Goal: Information Seeking & Learning: Check status

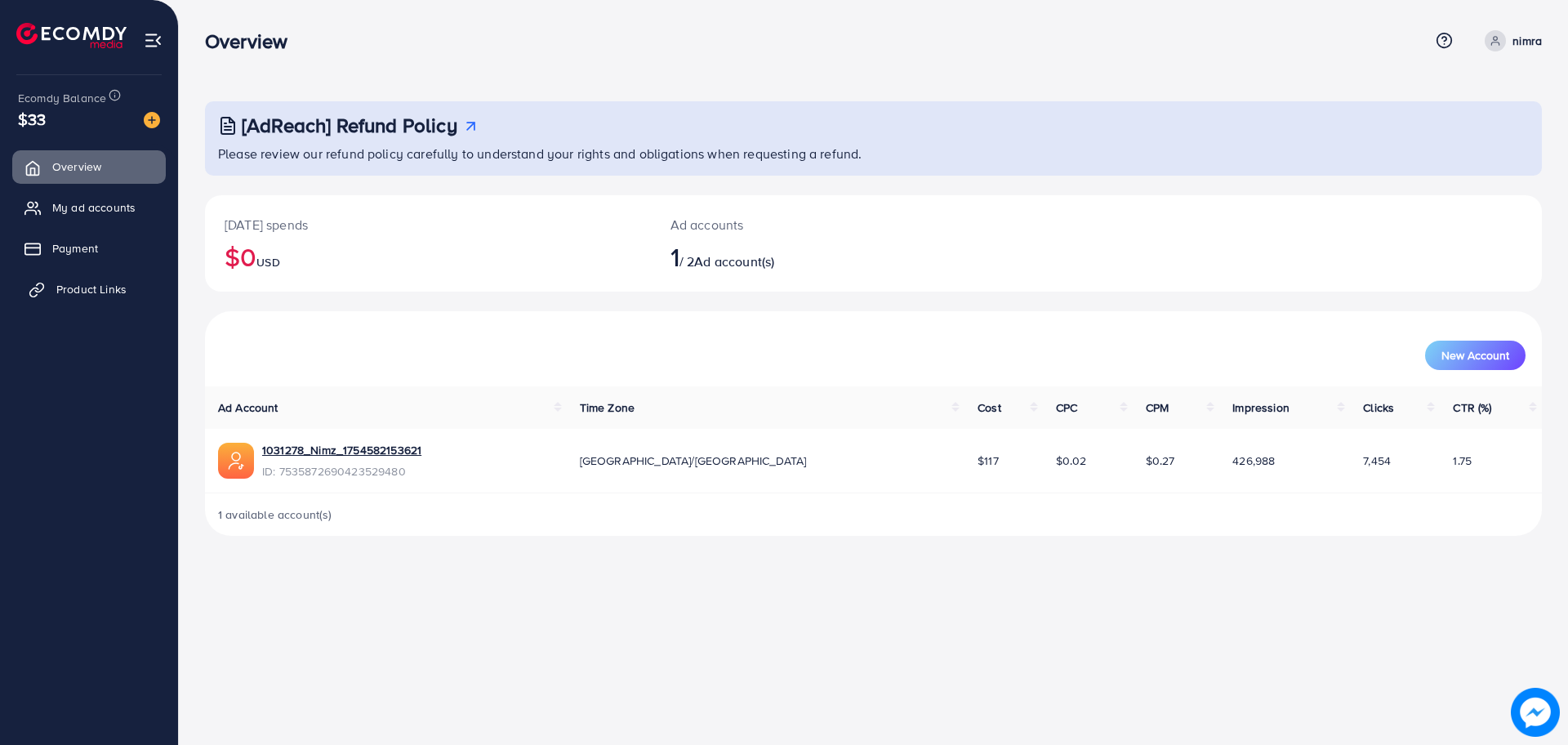
click at [107, 284] on span "Product Links" at bounding box center [91, 289] width 71 height 16
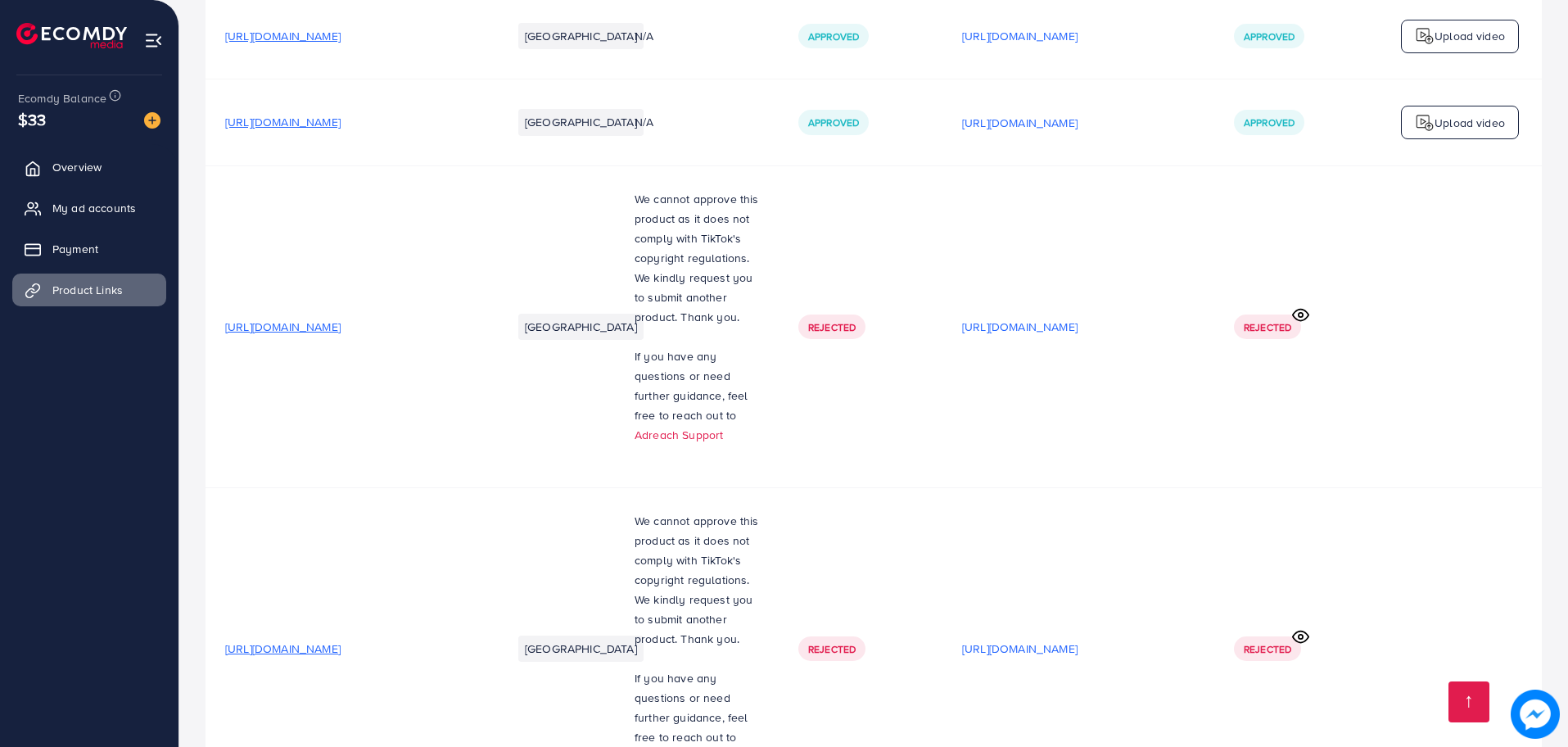
scroll to position [3649, 0]
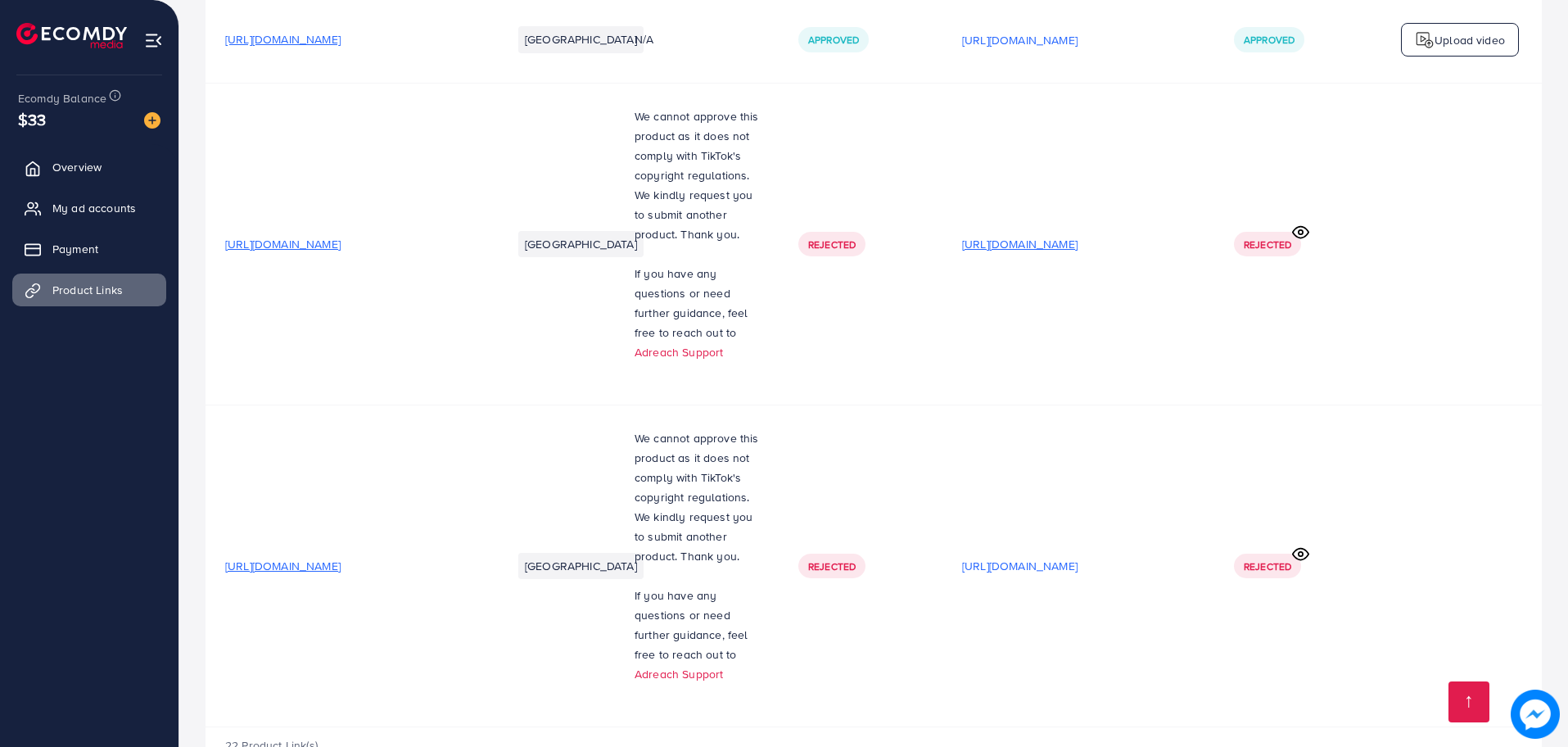
click at [1049, 235] on p "[URL][DOMAIN_NAME]" at bounding box center [1020, 244] width 115 height 20
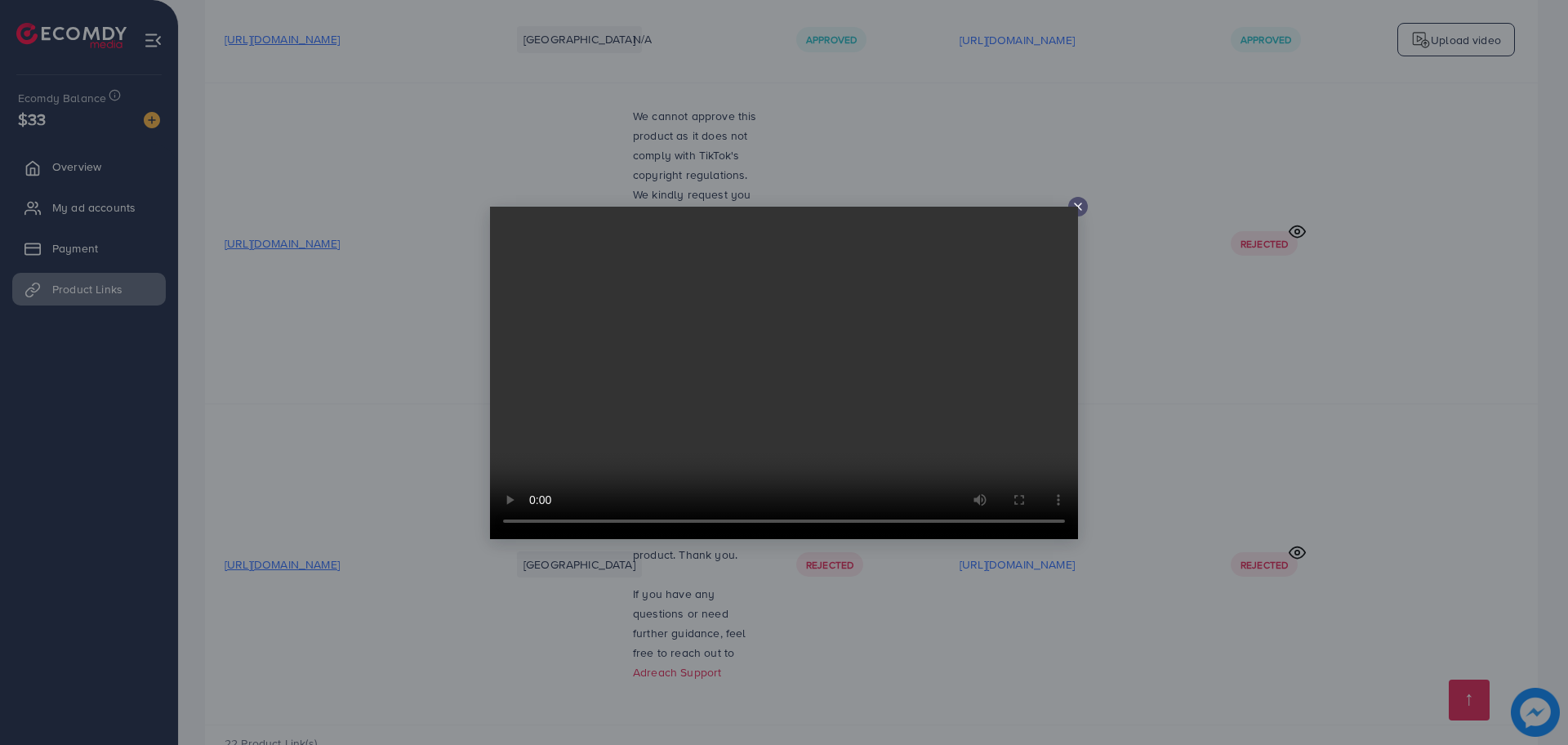
click at [988, 381] on video at bounding box center [784, 372] width 588 height 333
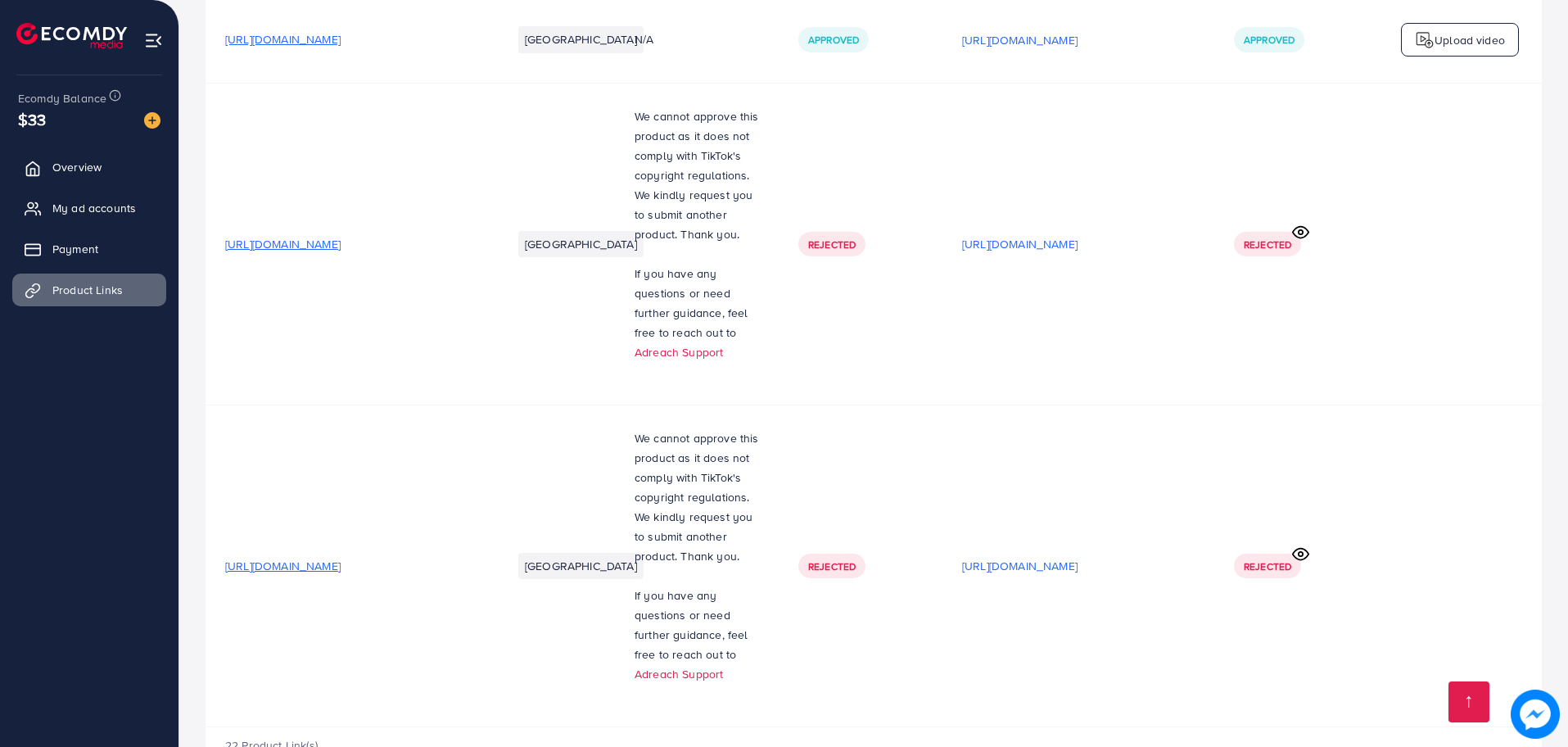
click at [1298, 546] on icon at bounding box center [1301, 554] width 17 height 17
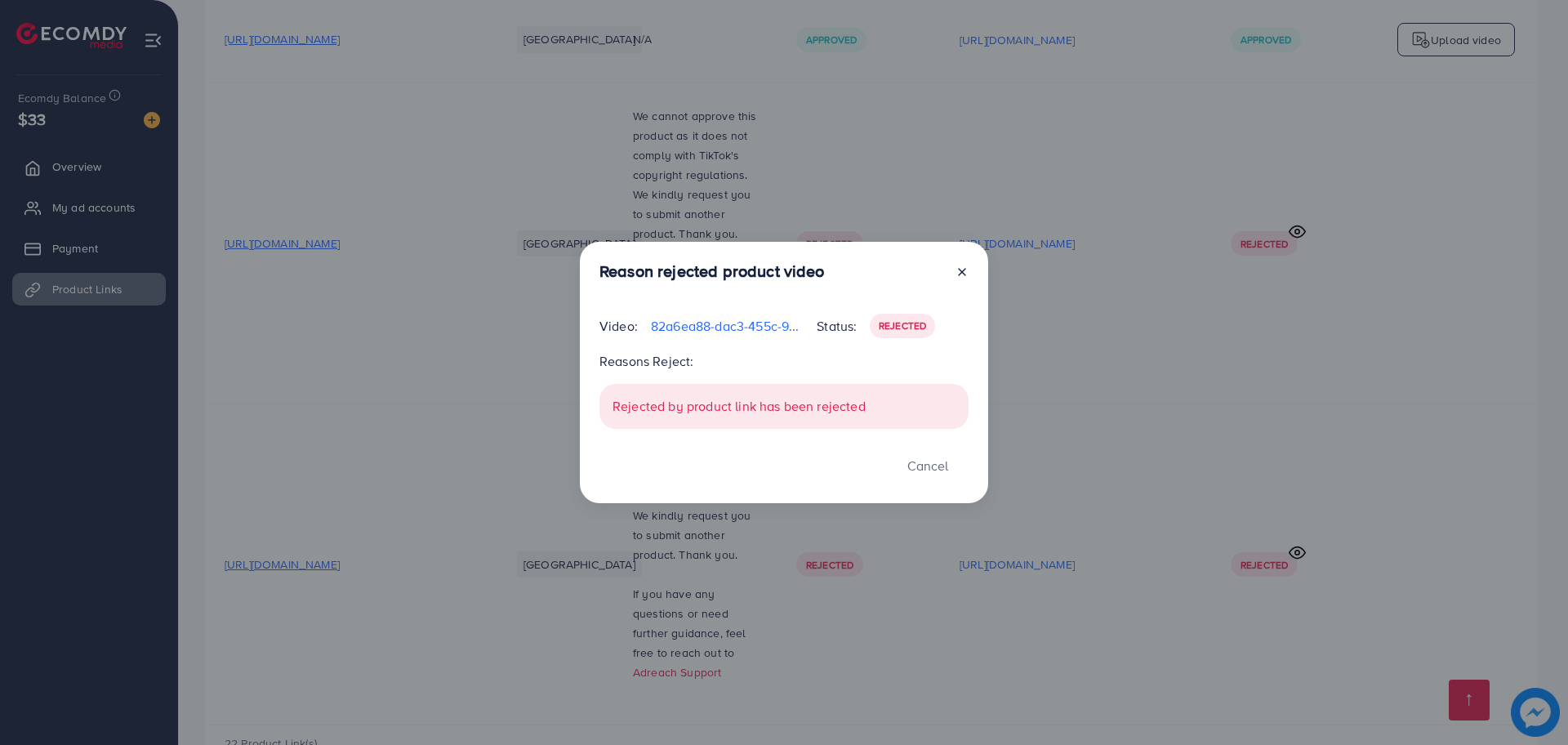
click at [1295, 489] on div "Reason rejected product video Video: 82a6ea88-dac3-455c-99d8-432f950a438f-17598…" at bounding box center [784, 372] width 1568 height 745
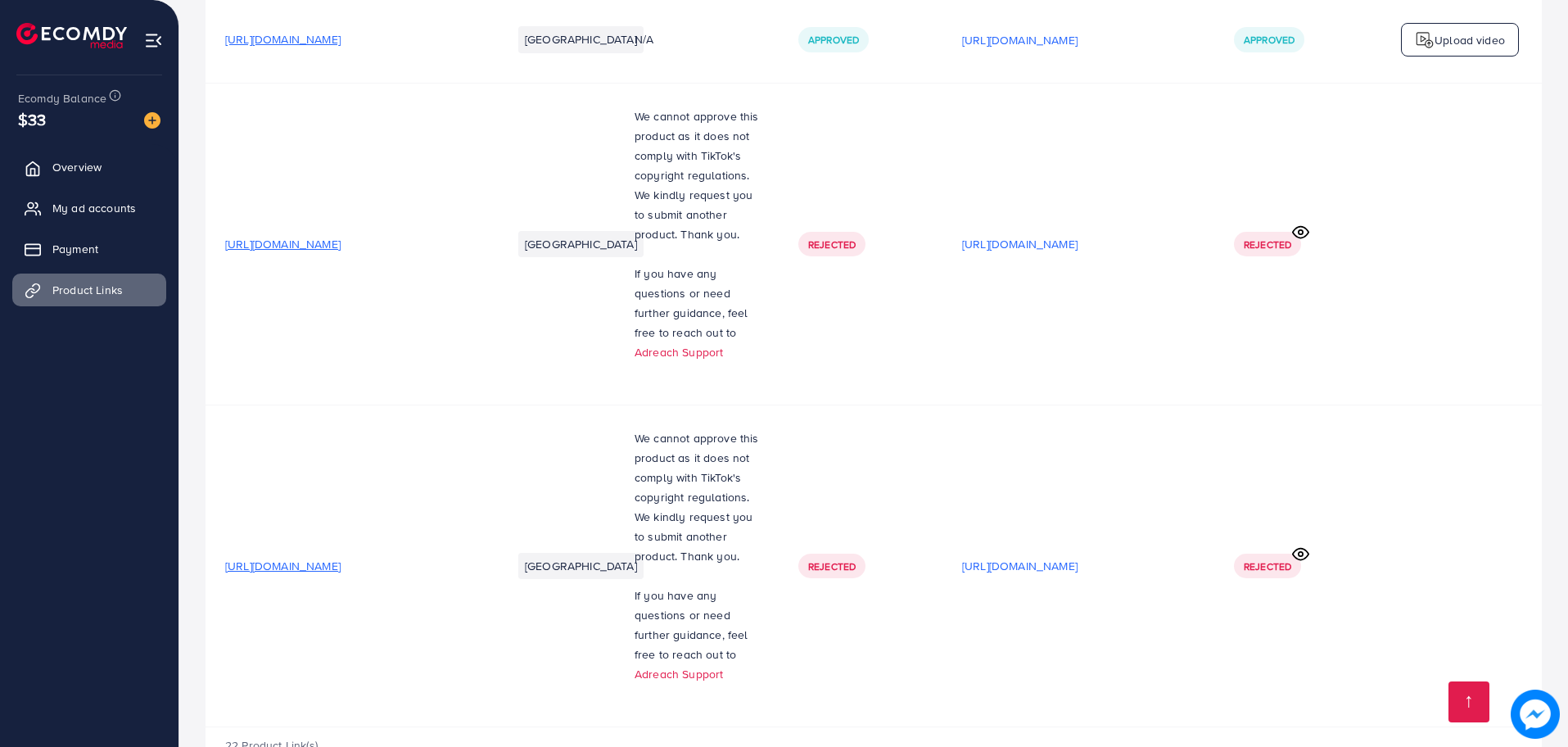
click at [340, 235] on span "[URL][DOMAIN_NAME]" at bounding box center [283, 243] width 115 height 16
click at [1038, 556] on p "[URL][DOMAIN_NAME]" at bounding box center [1020, 565] width 115 height 20
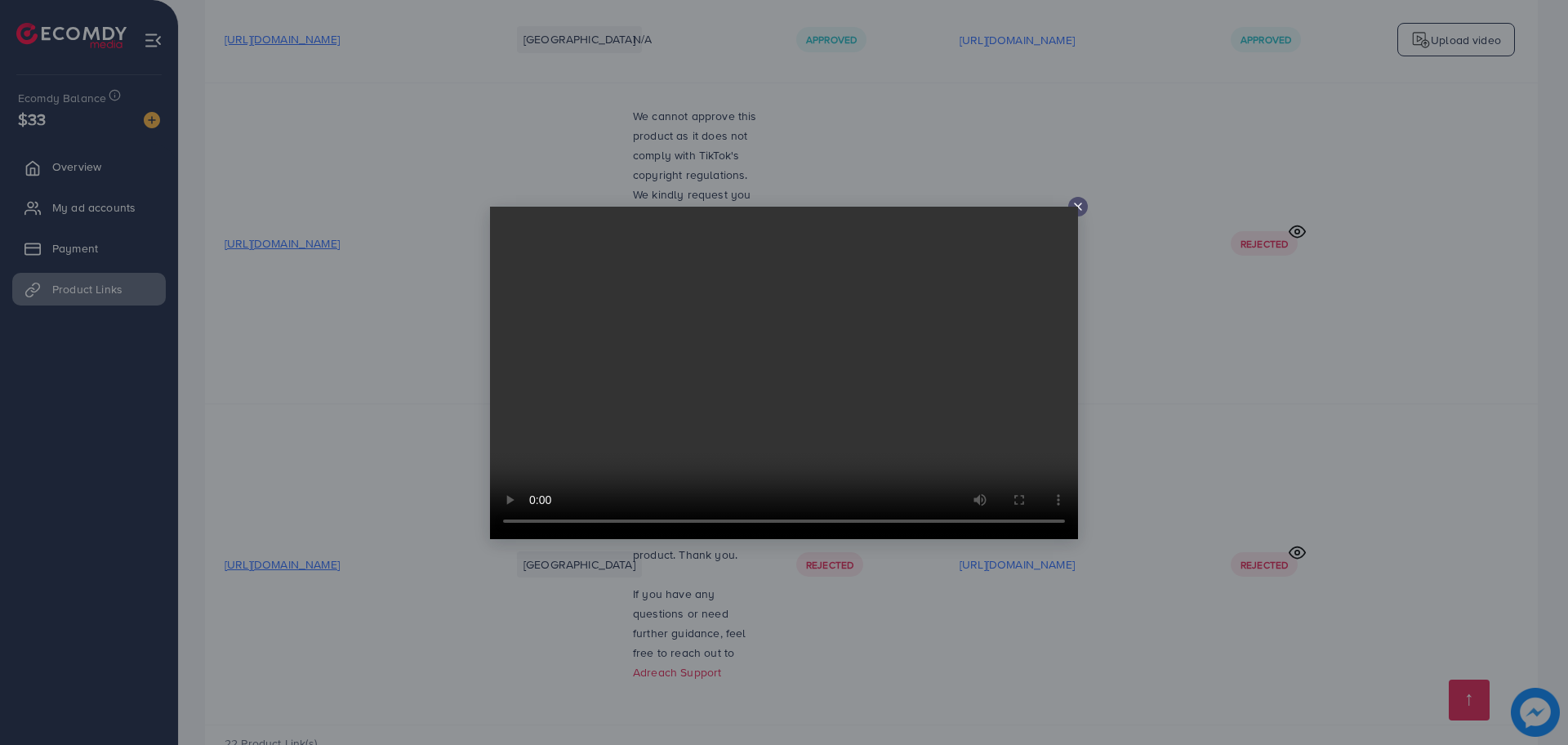
click at [1079, 207] on line at bounding box center [1078, 207] width 7 height 7
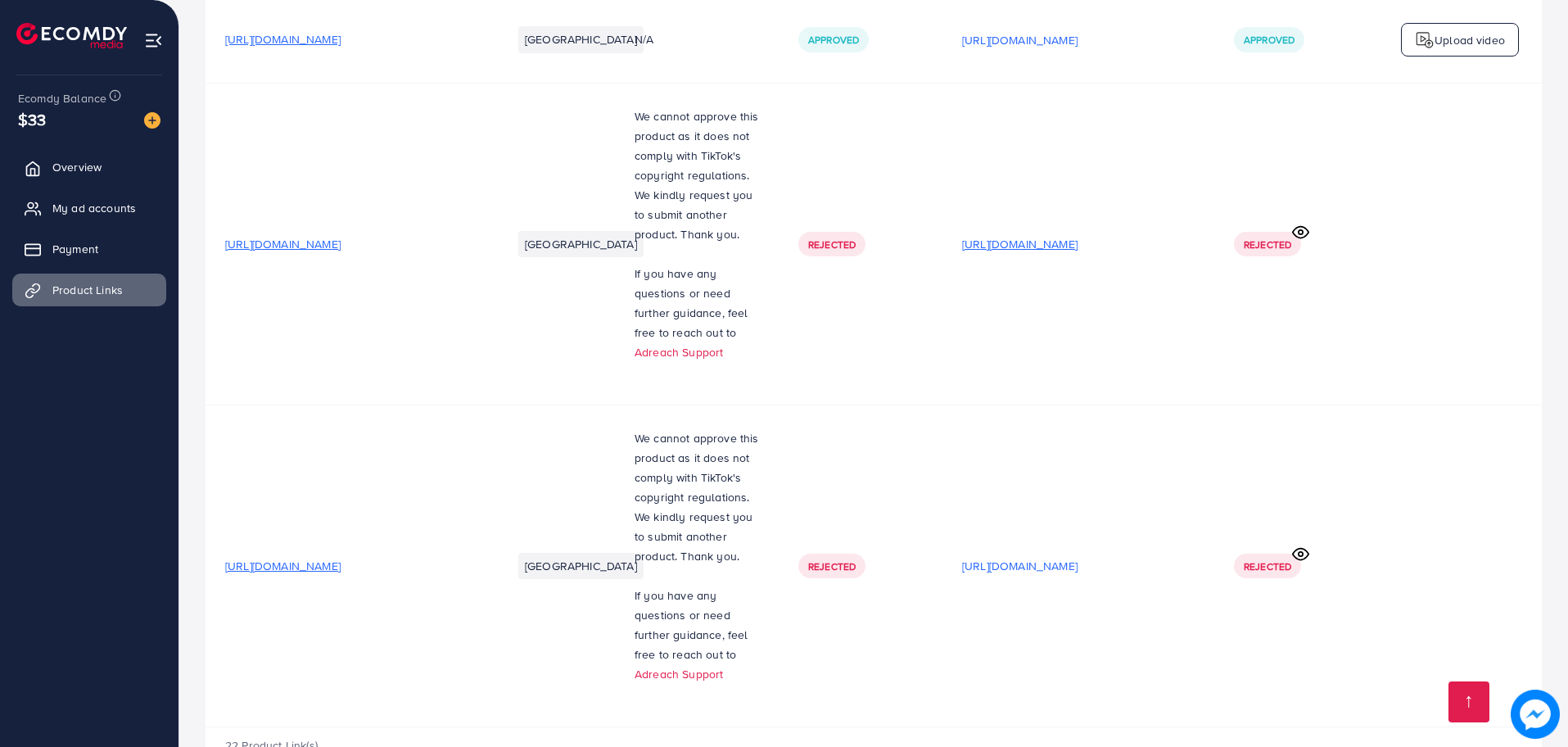
click at [1008, 235] on p "[URL][DOMAIN_NAME]" at bounding box center [1020, 244] width 115 height 20
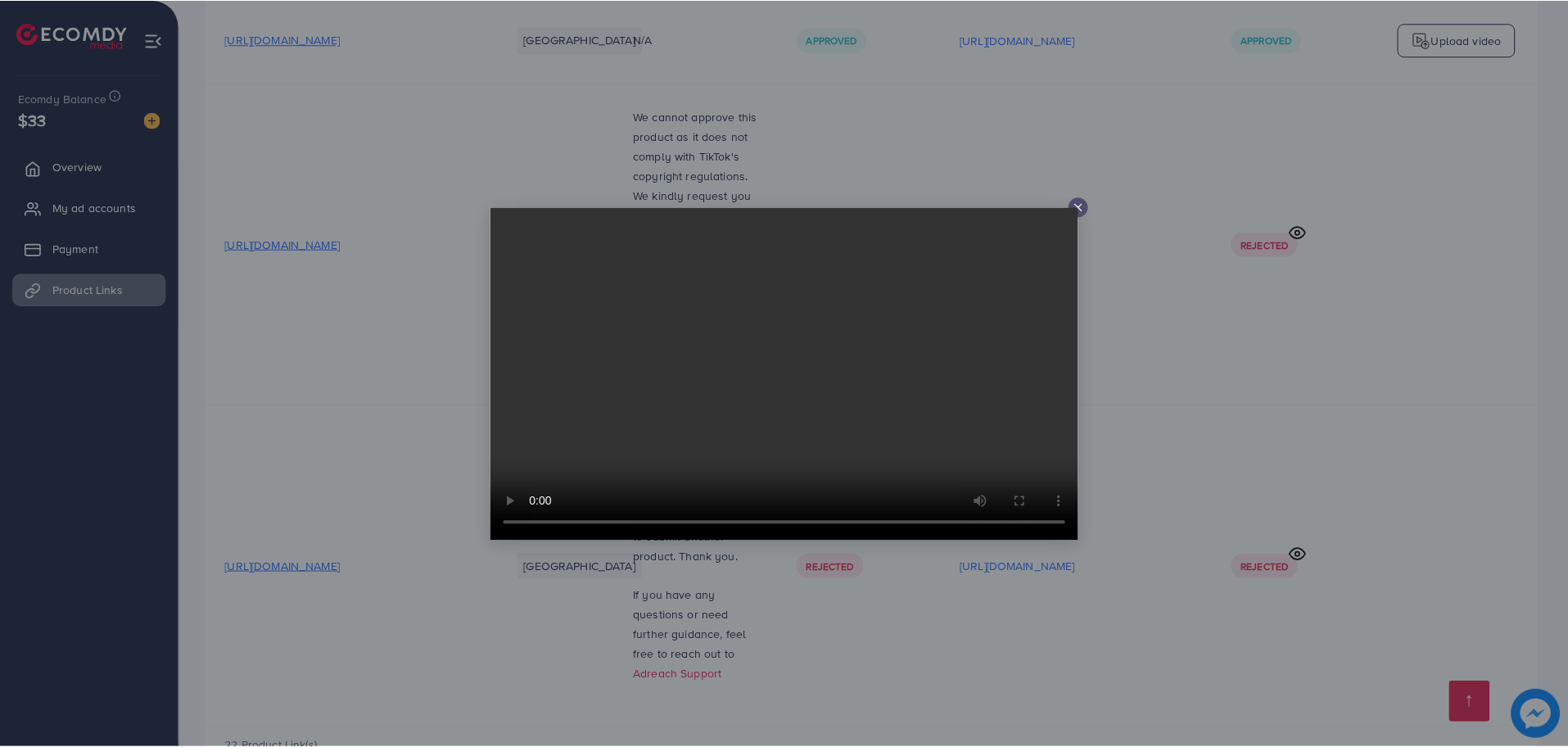
scroll to position [0, 0]
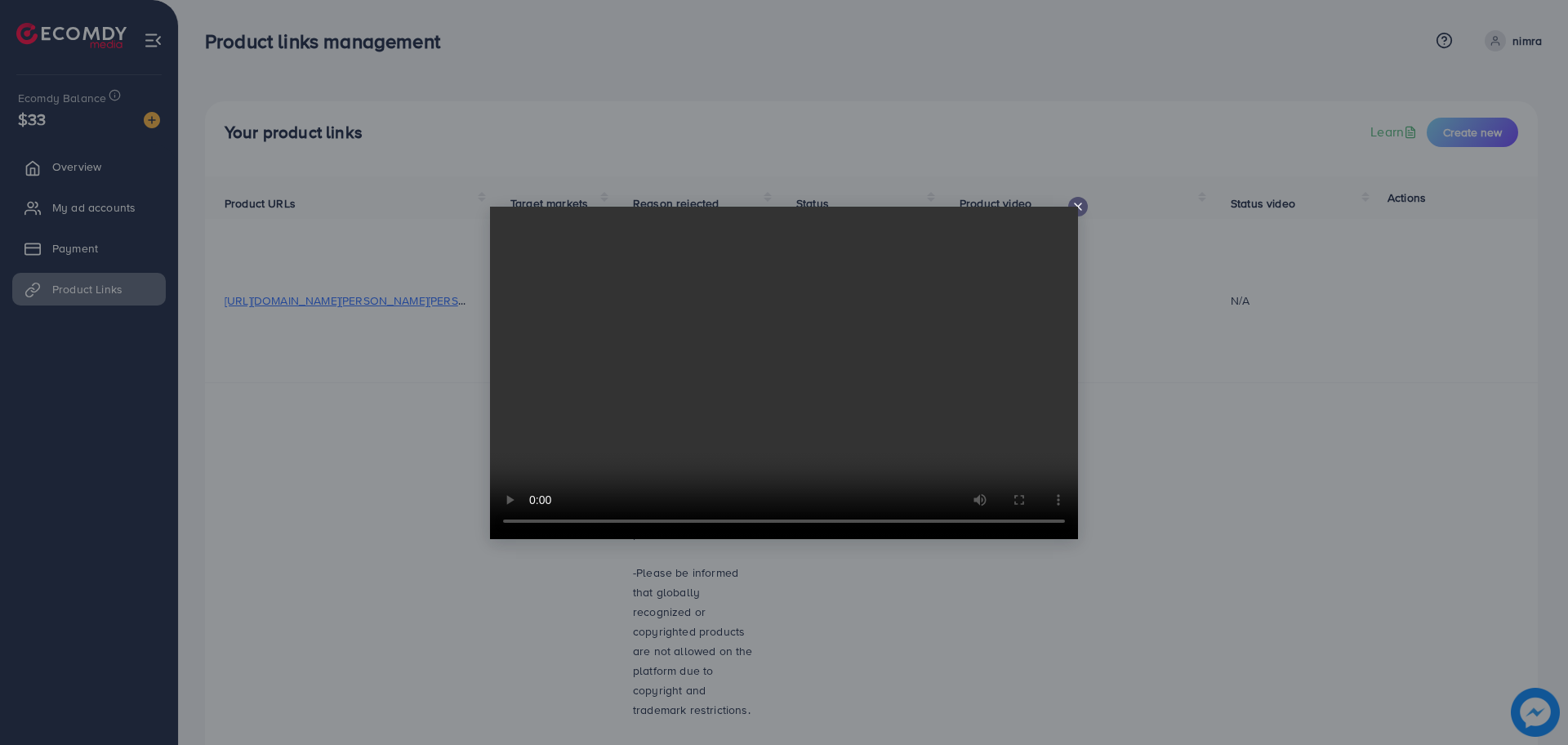
click at [1079, 212] on icon at bounding box center [1079, 207] width 13 height 13
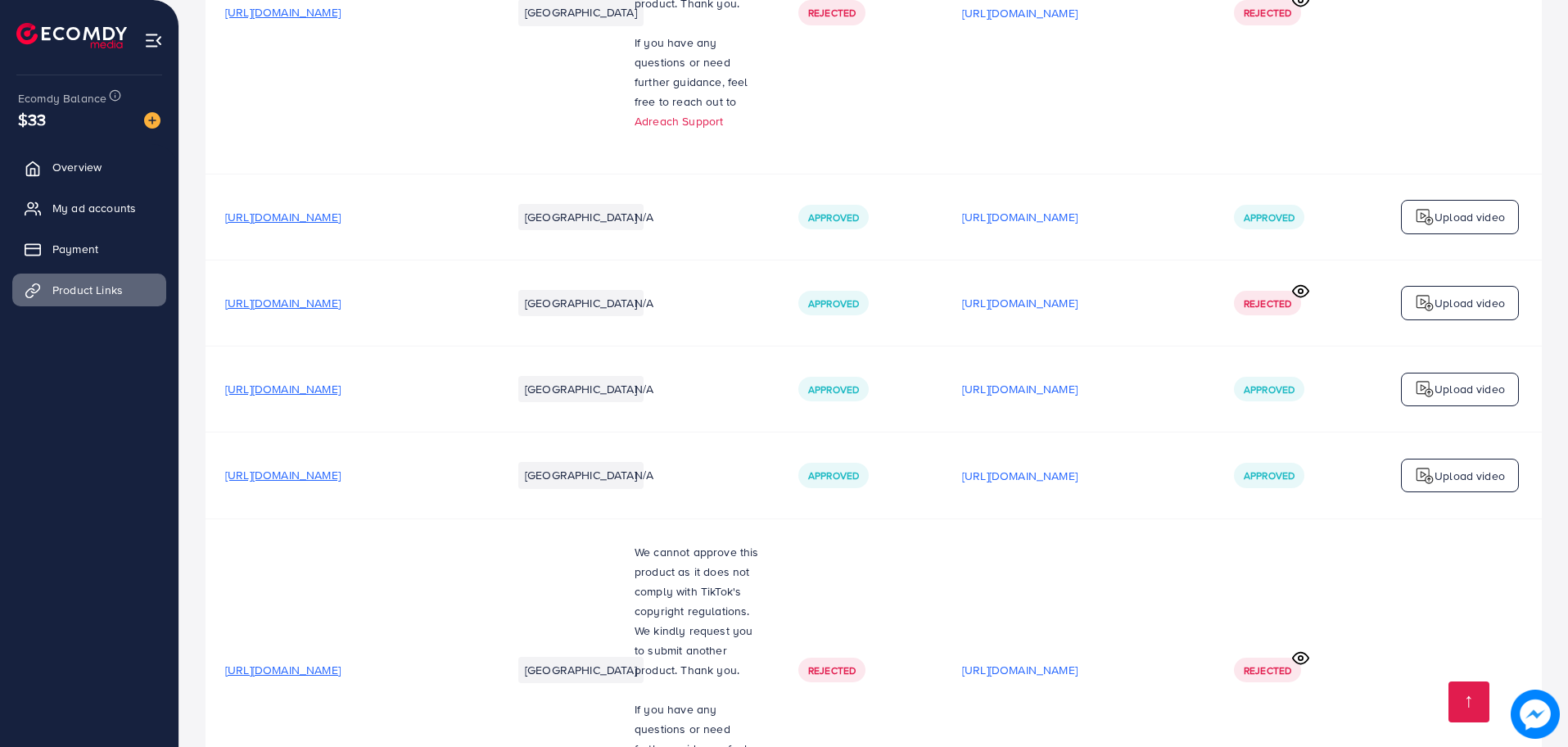
scroll to position [1712, 0]
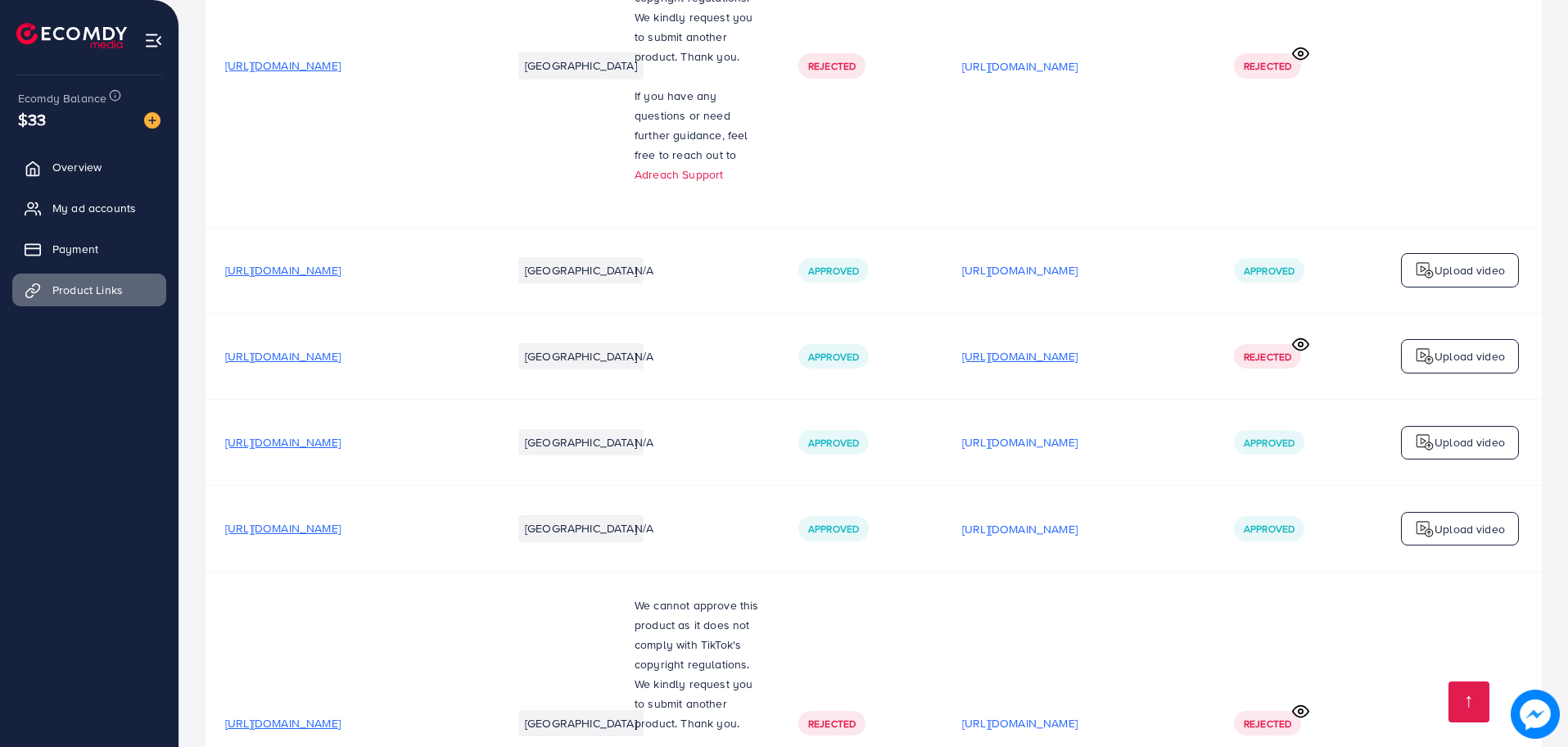
click at [1077, 346] on p "[URL][DOMAIN_NAME]" at bounding box center [1020, 356] width 115 height 20
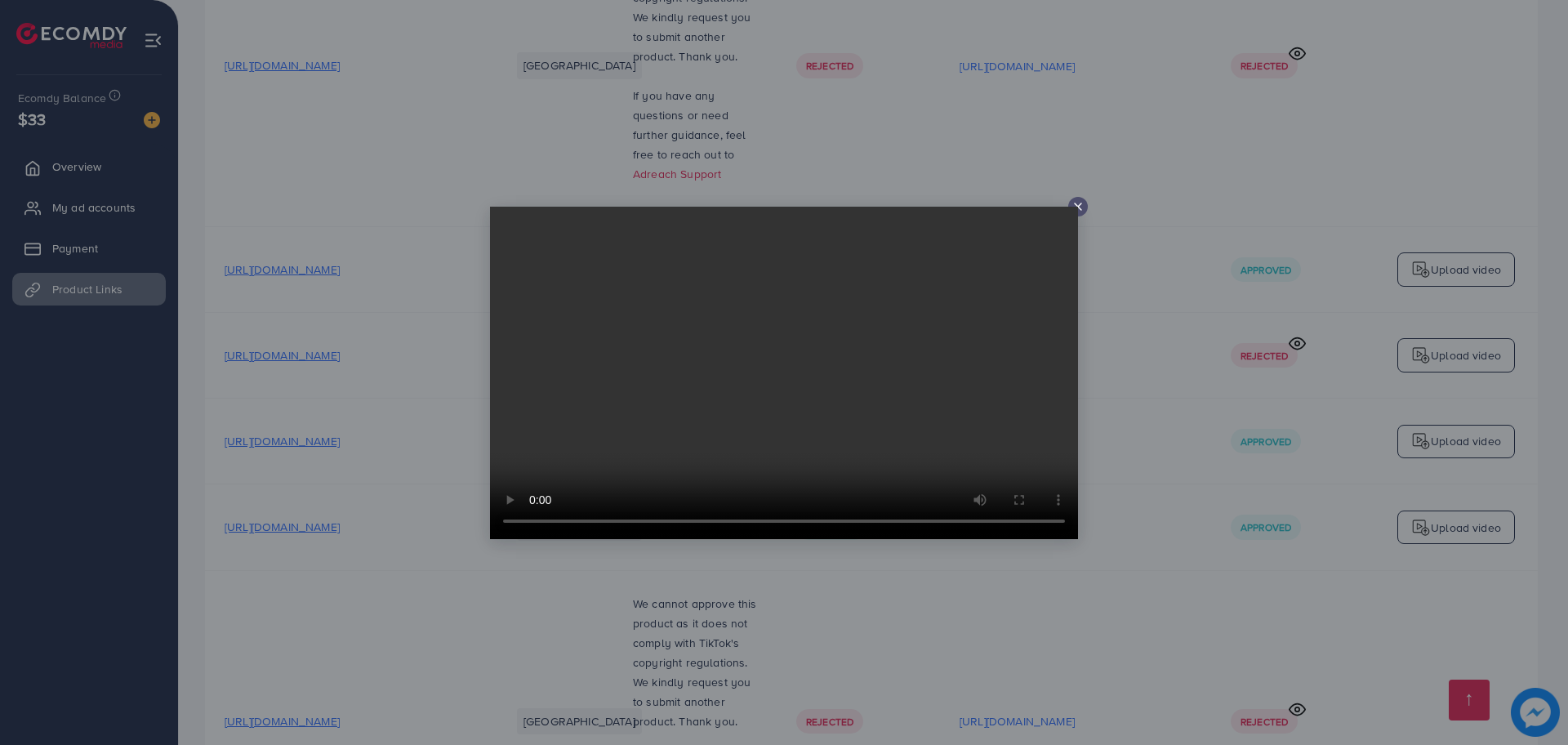
click at [1083, 211] on icon at bounding box center [1079, 207] width 13 height 13
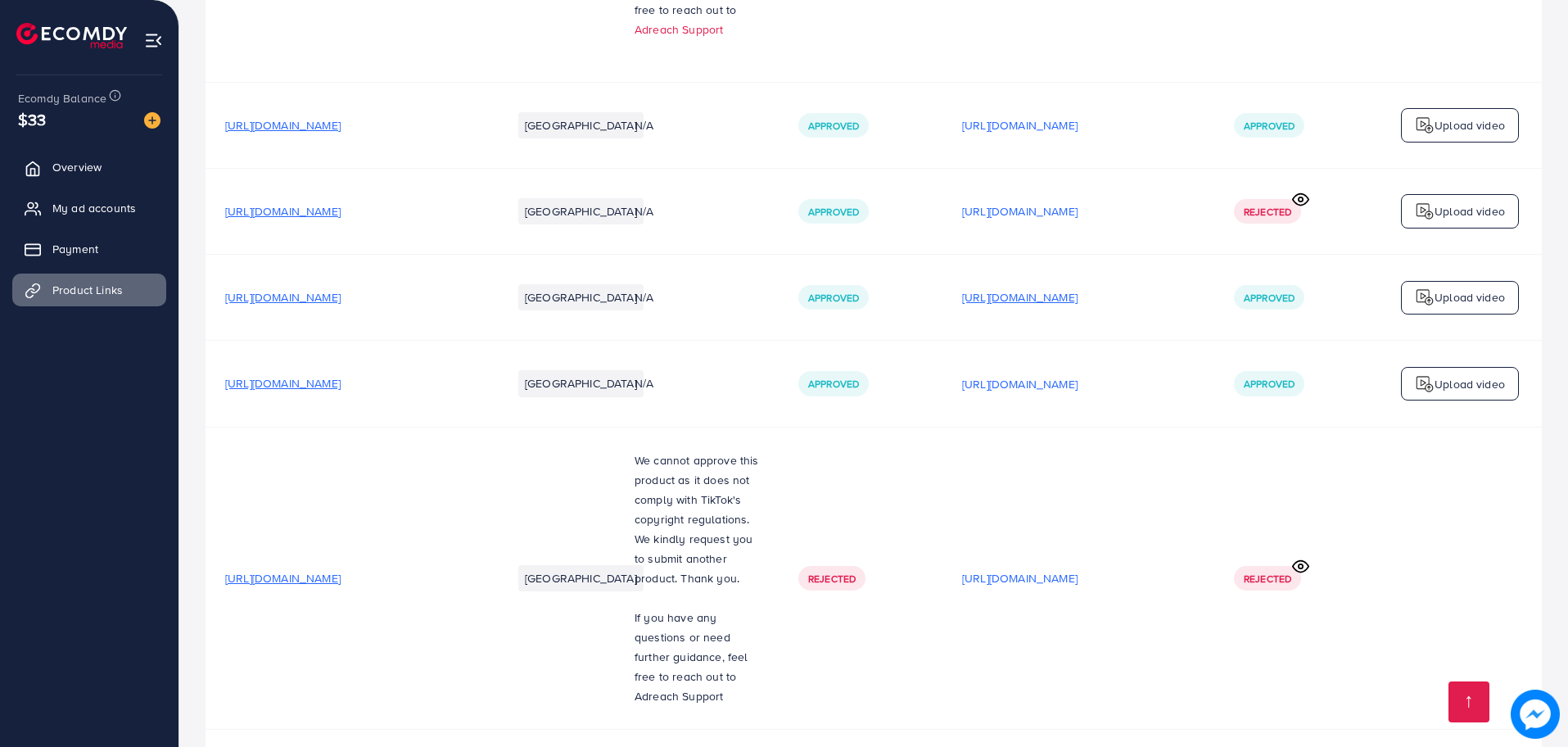
scroll to position [1860, 0]
click at [1077, 286] on p "[URL][DOMAIN_NAME]" at bounding box center [1020, 295] width 115 height 20
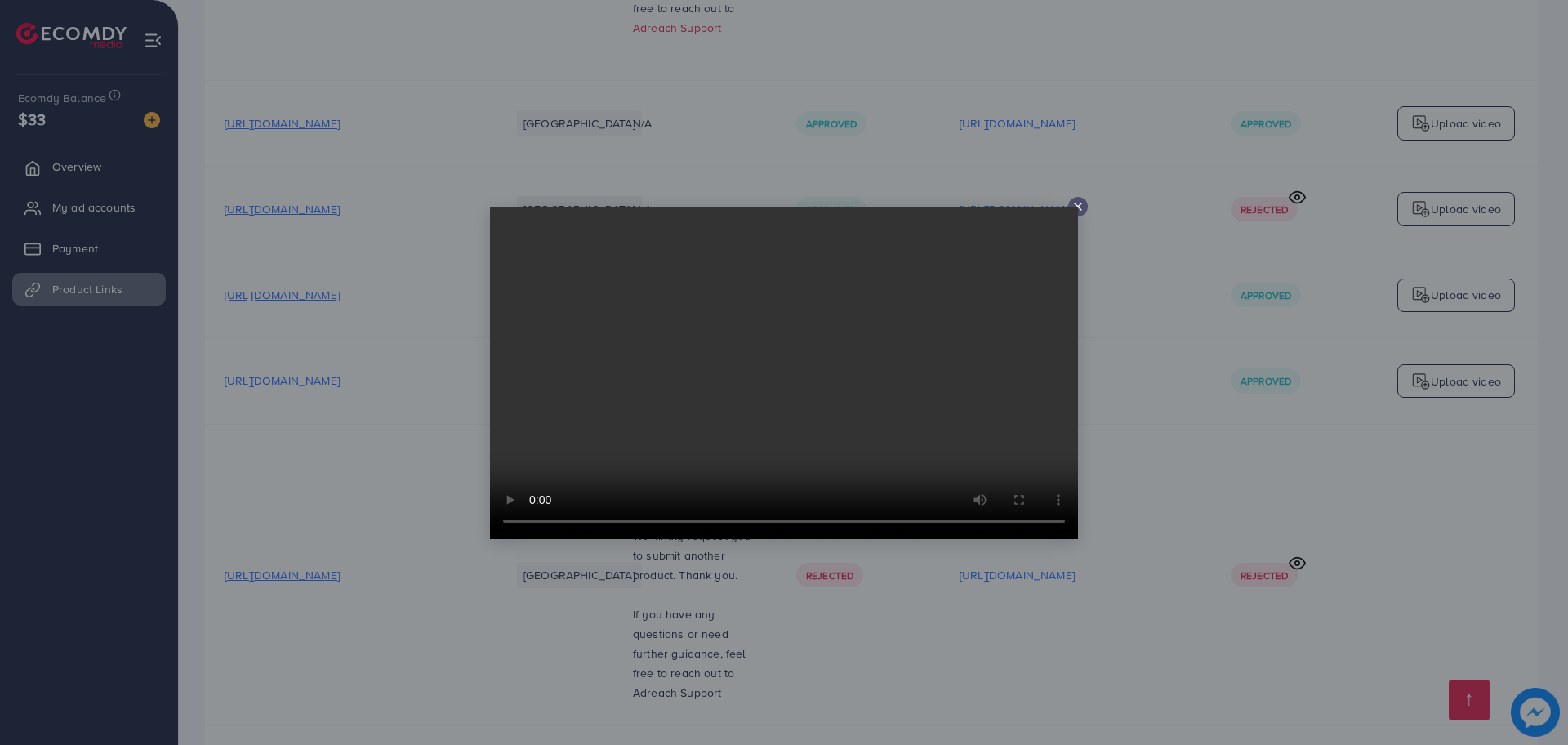
click at [912, 323] on video at bounding box center [784, 372] width 588 height 333
click at [1077, 205] on line at bounding box center [1078, 207] width 7 height 7
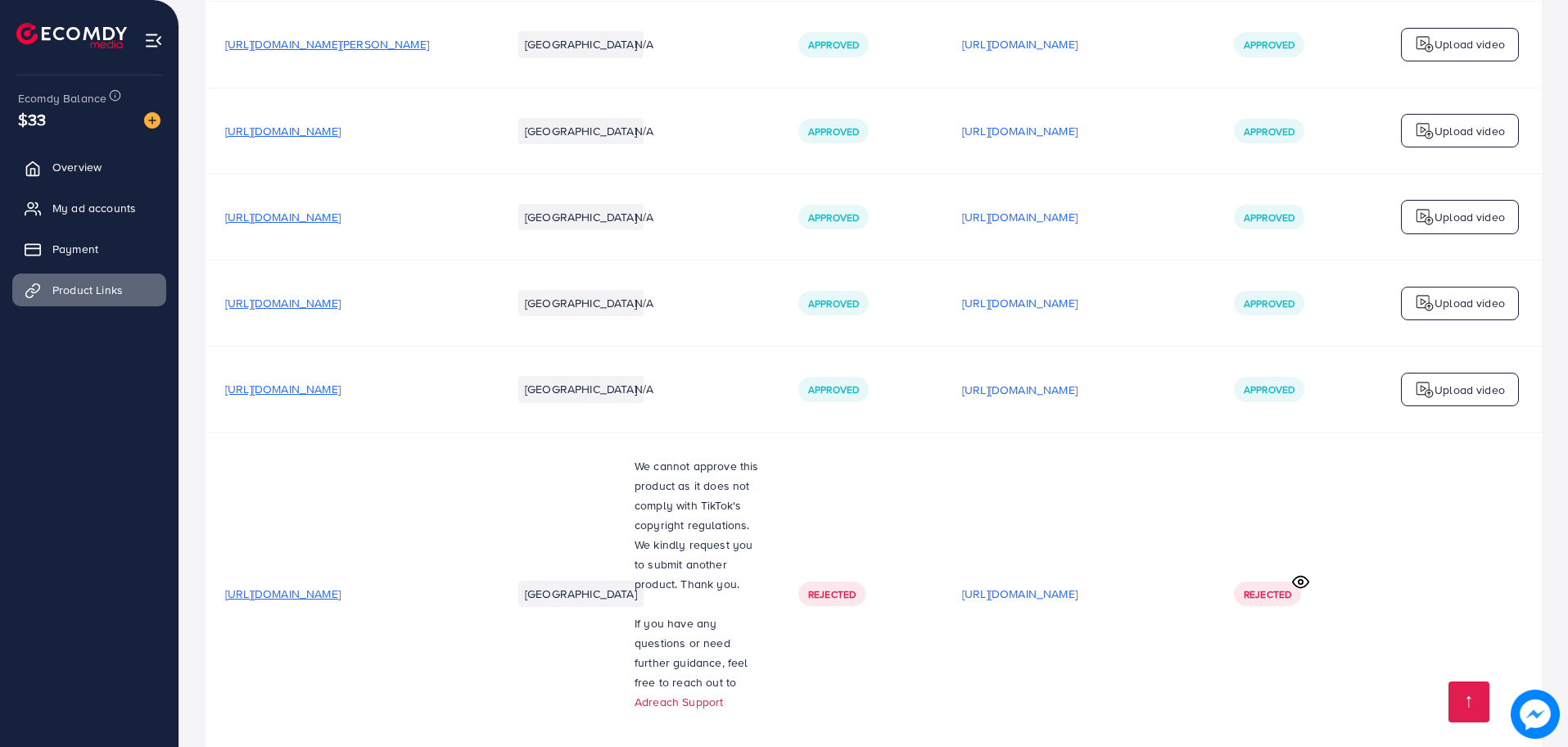
scroll to position [3212, 0]
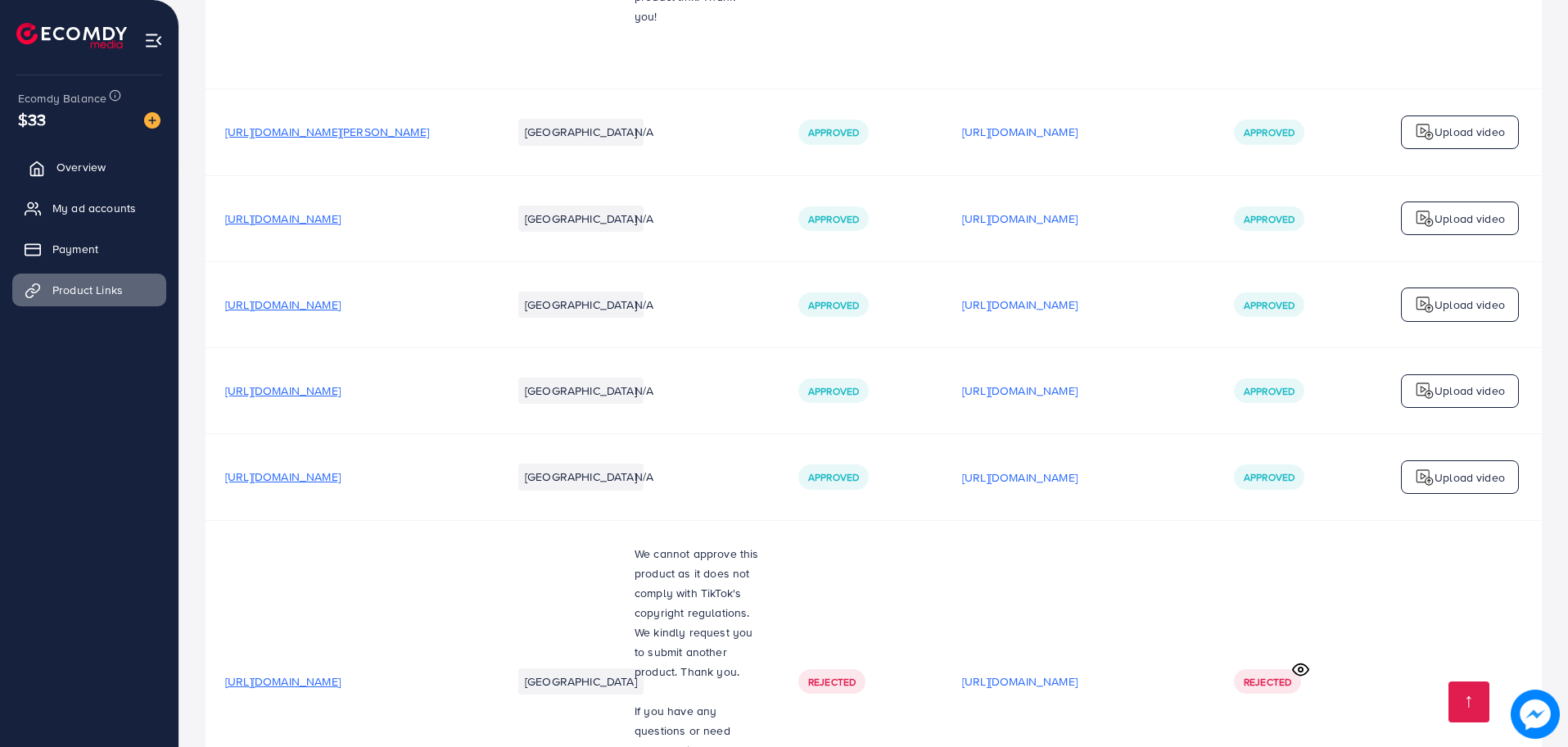
click at [54, 168] on link "Overview" at bounding box center [89, 166] width 154 height 33
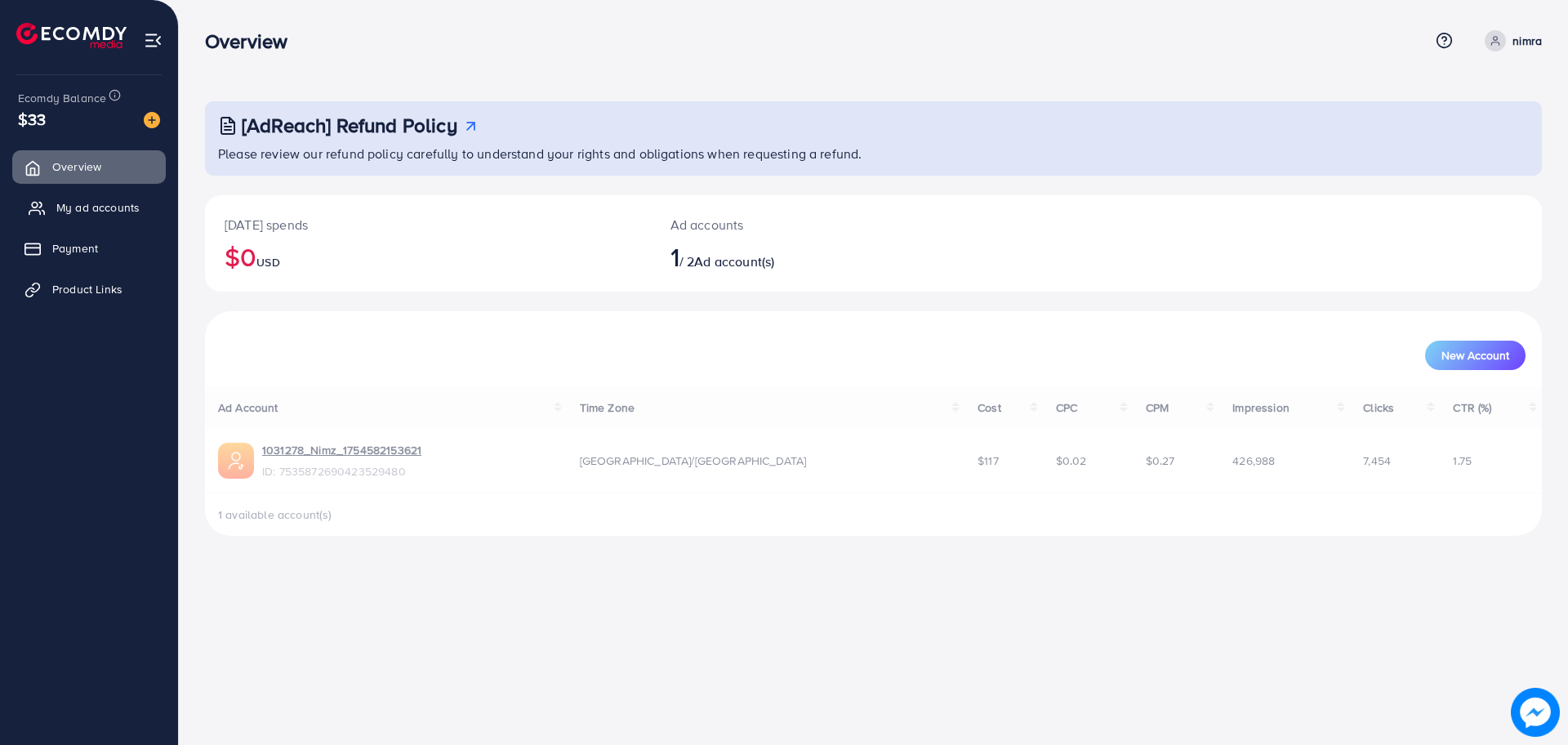
click at [100, 210] on span "My ad accounts" at bounding box center [98, 207] width 83 height 16
